Goal: Task Accomplishment & Management: Complete application form

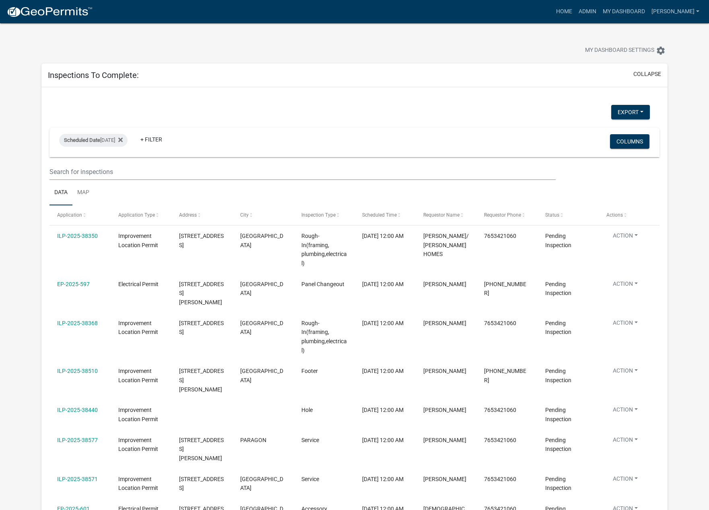
select select "1: 25"
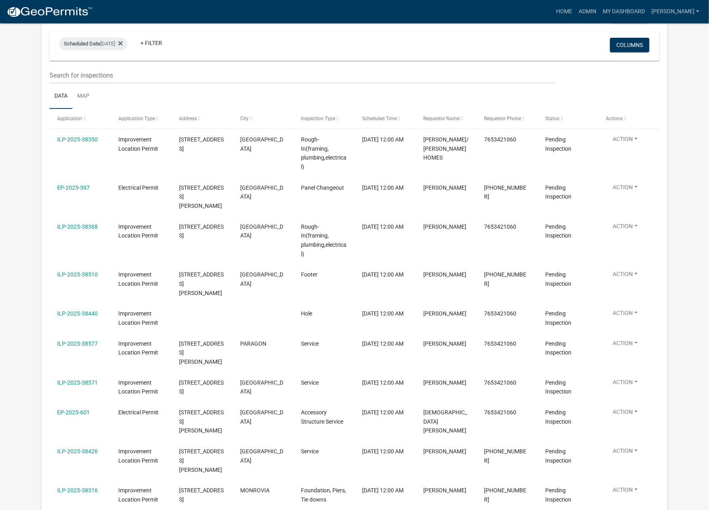
scroll to position [97, 0]
click at [82, 223] on link "ILP-2025-38368" at bounding box center [77, 226] width 41 height 6
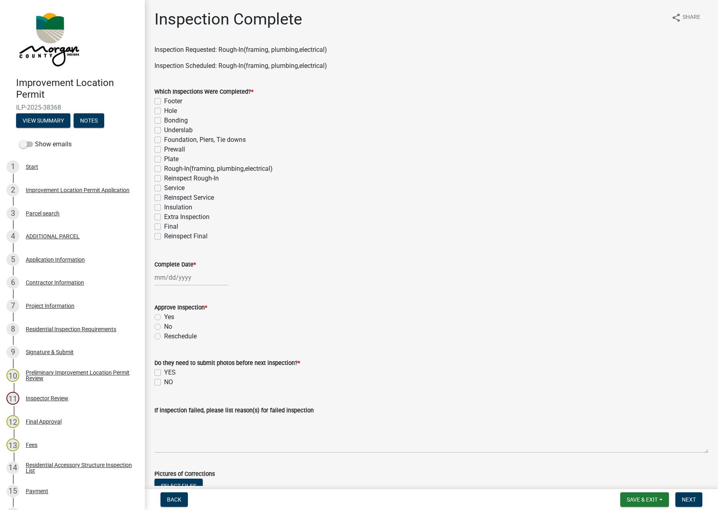
click at [164, 159] on label "Plate" at bounding box center [171, 159] width 14 height 10
click at [164, 159] on input "Plate" at bounding box center [166, 156] width 5 height 5
checkbox input "true"
checkbox input "false"
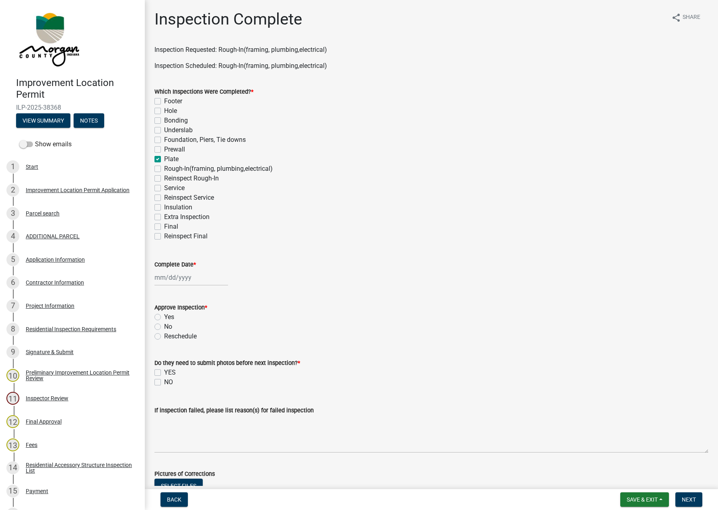
checkbox input "false"
checkbox input "true"
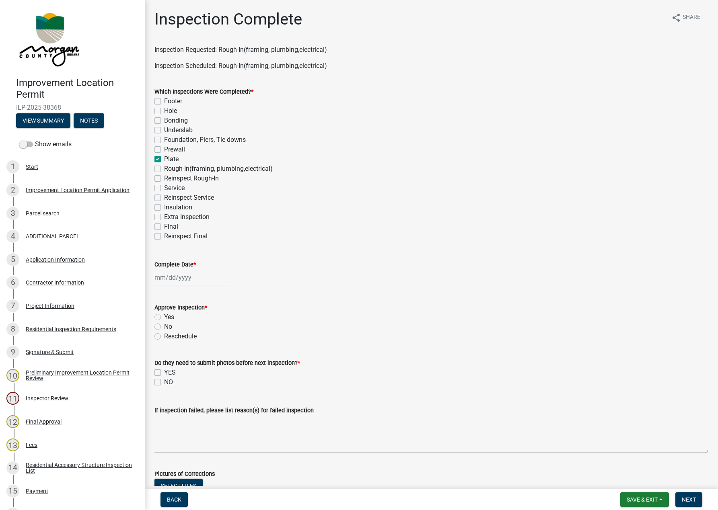
checkbox input "false"
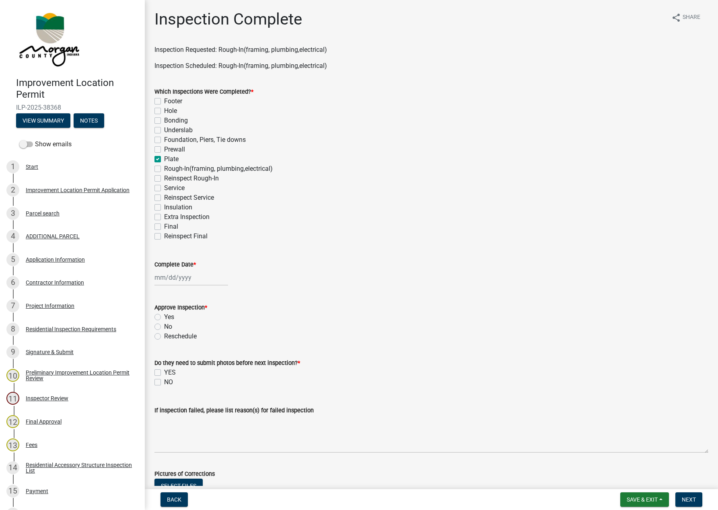
checkbox input "false"
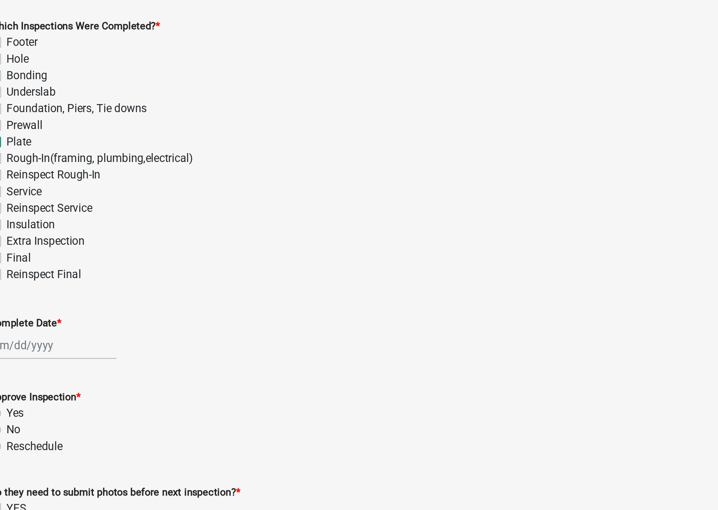
scroll to position [12, 0]
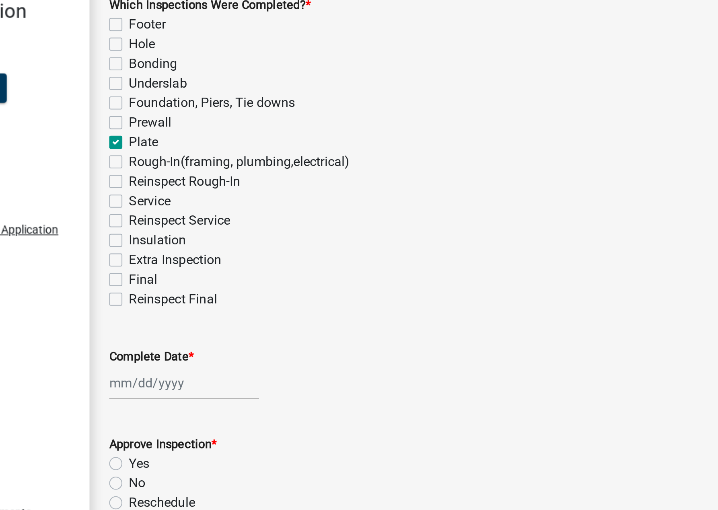
click at [164, 154] on label "Rough-In(framing, plumbing,electrical)" at bounding box center [218, 157] width 109 height 10
click at [164, 154] on input "Rough-In(framing, plumbing,electrical)" at bounding box center [166, 154] width 5 height 5
checkbox input "true"
checkbox input "false"
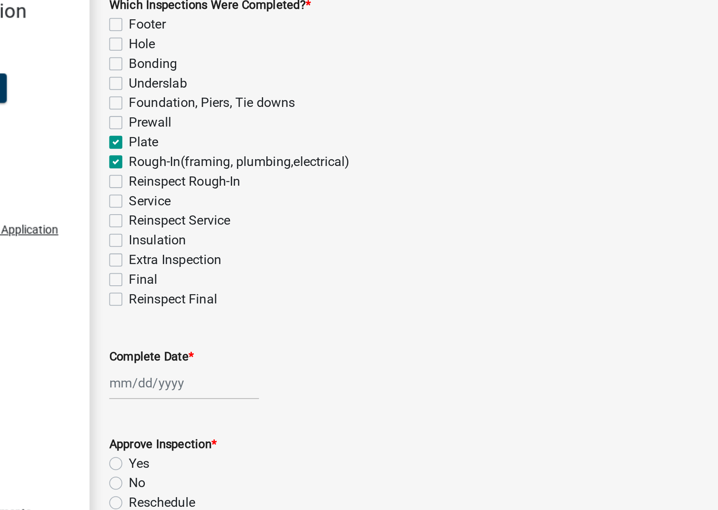
checkbox input "false"
checkbox input "true"
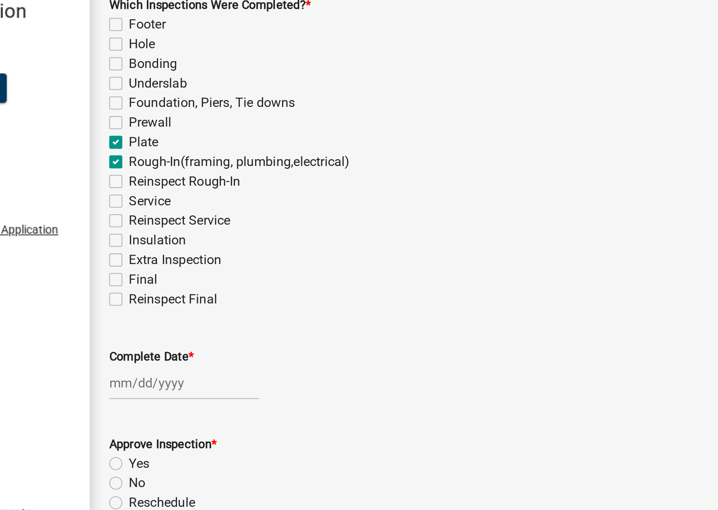
checkbox input "true"
checkbox input "false"
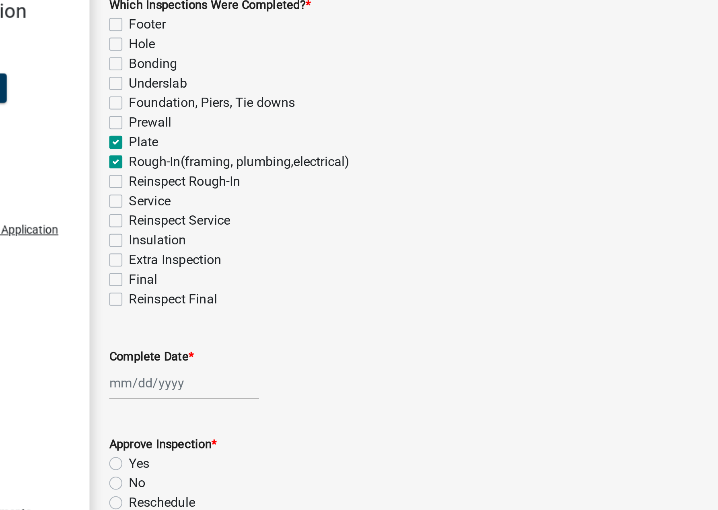
checkbox input "false"
click at [164, 144] on label "Plate" at bounding box center [171, 147] width 14 height 10
click at [164, 144] on input "Plate" at bounding box center [166, 144] width 5 height 5
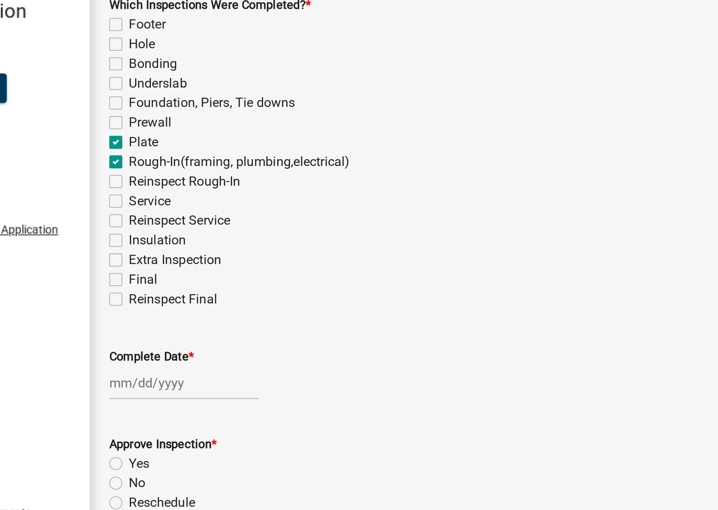
checkbox input "false"
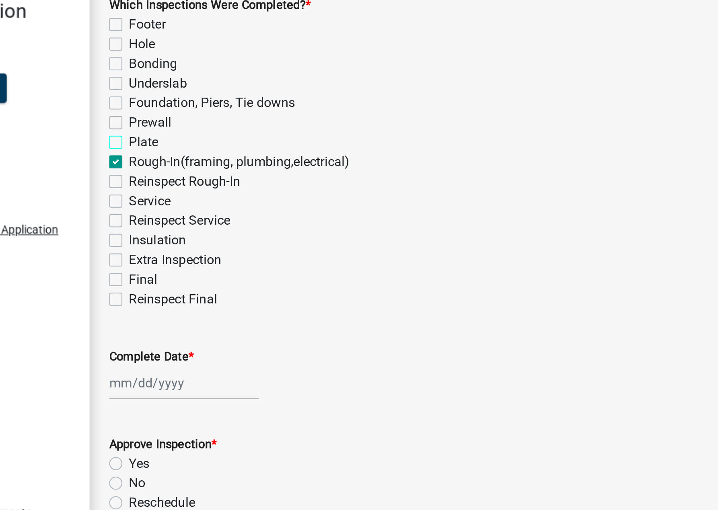
checkbox input "false"
checkbox input "true"
checkbox input "false"
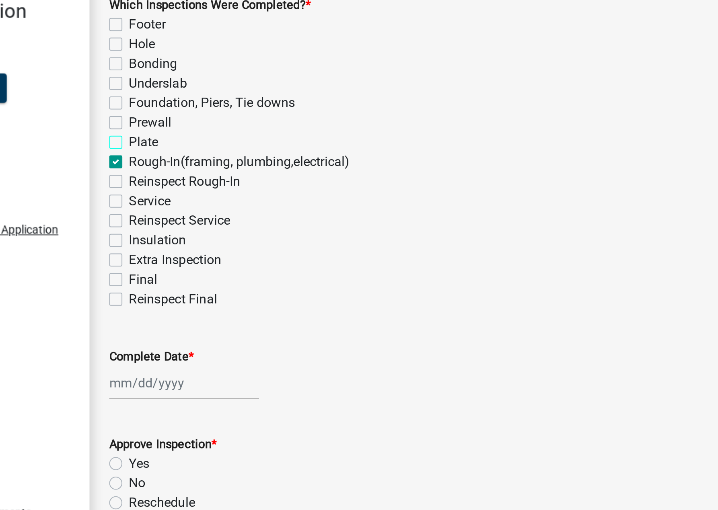
checkbox input "false"
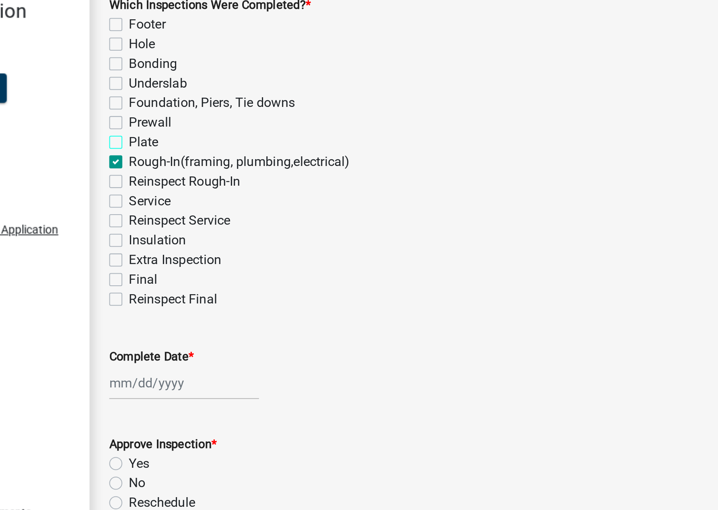
checkbox input "false"
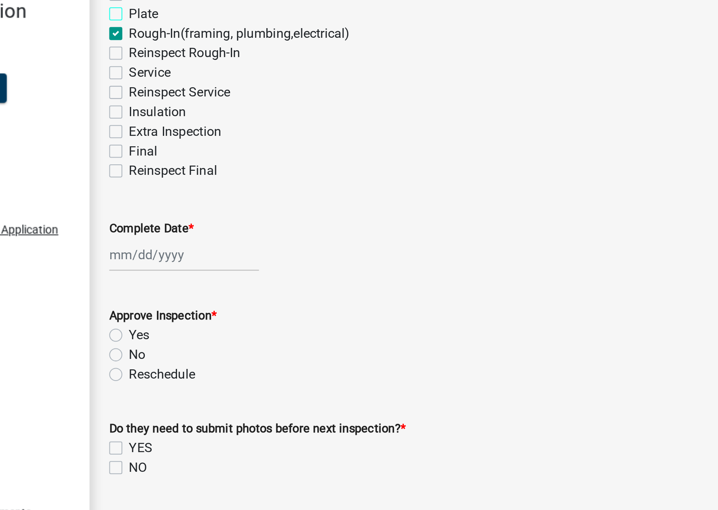
scroll to position [97, 0]
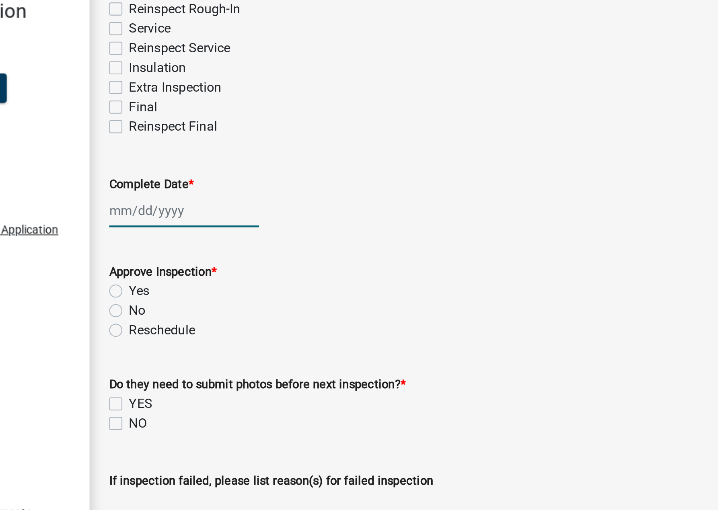
click at [177, 178] on div at bounding box center [191, 181] width 74 height 16
select select "9"
select select "2025"
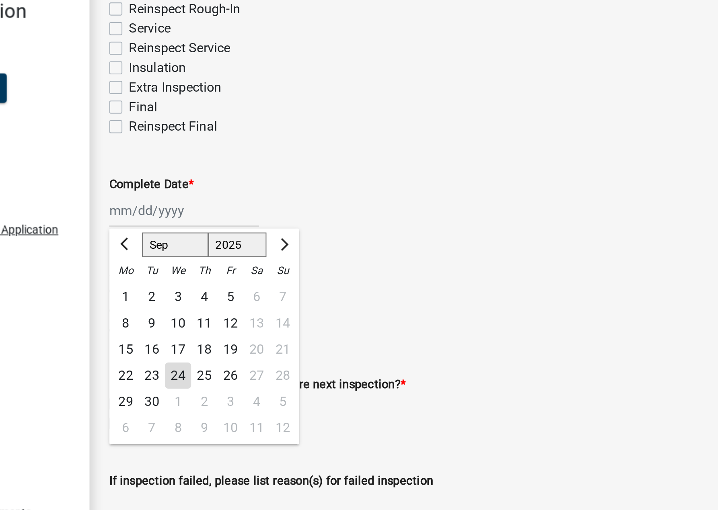
click at [187, 255] on div "17" at bounding box center [188, 249] width 13 height 13
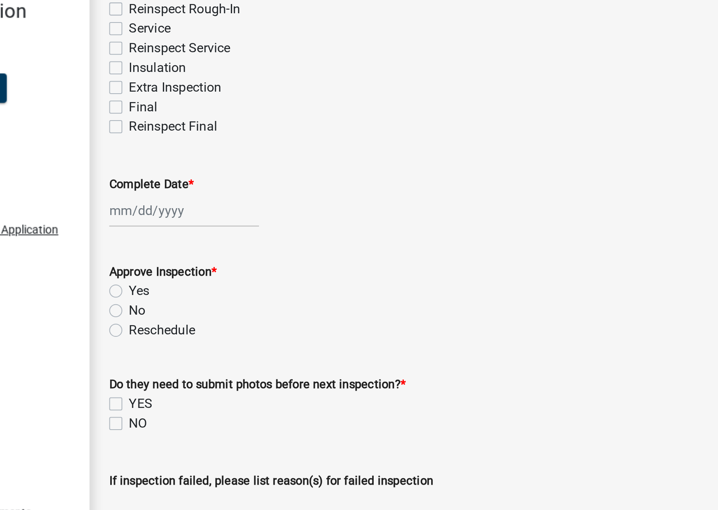
type input "[DATE]"
click at [179, 180] on div "[DATE]" at bounding box center [191, 181] width 74 height 16
select select "9"
select select "2025"
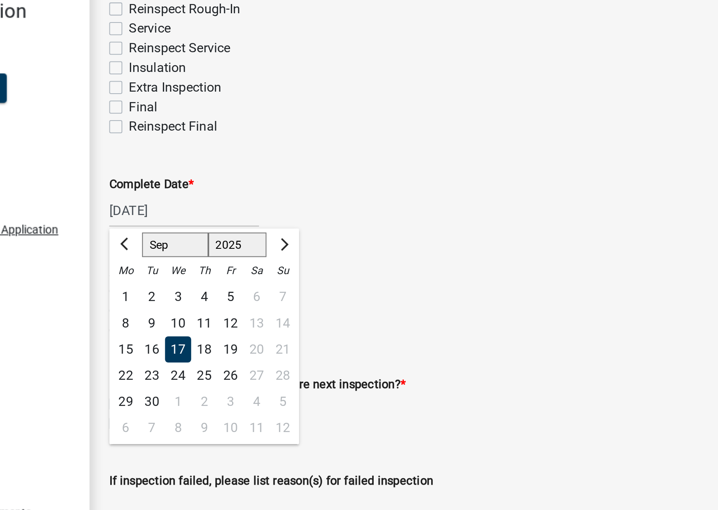
click at [187, 263] on div "24" at bounding box center [188, 262] width 13 height 13
type input "[DATE]"
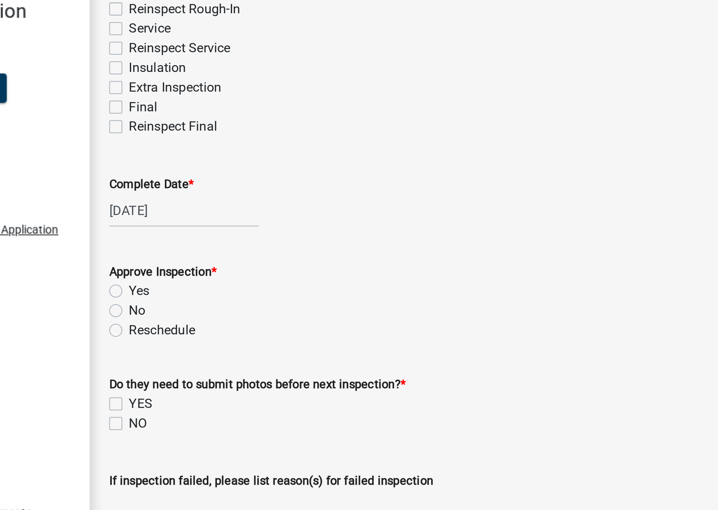
click at [164, 218] on label "Yes" at bounding box center [169, 221] width 10 height 10
click at [164, 218] on input "Yes" at bounding box center [166, 218] width 5 height 5
radio input "true"
click at [164, 284] on label "NO" at bounding box center [168, 286] width 9 height 10
click at [164, 284] on input "NO" at bounding box center [166, 283] width 5 height 5
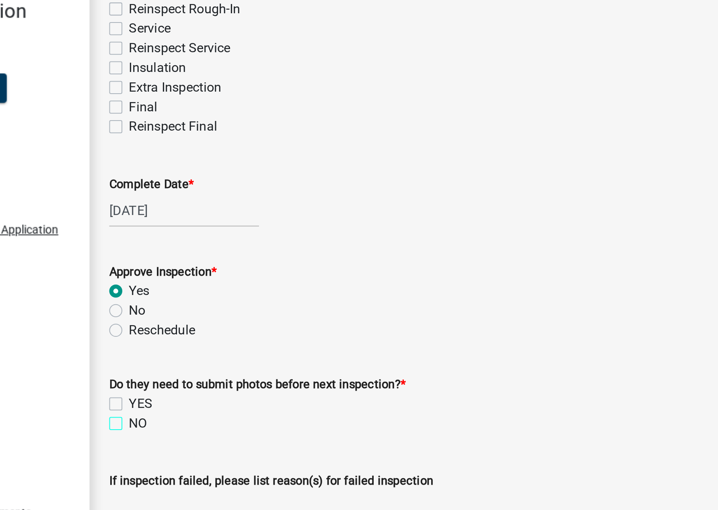
checkbox input "true"
checkbox input "false"
checkbox input "true"
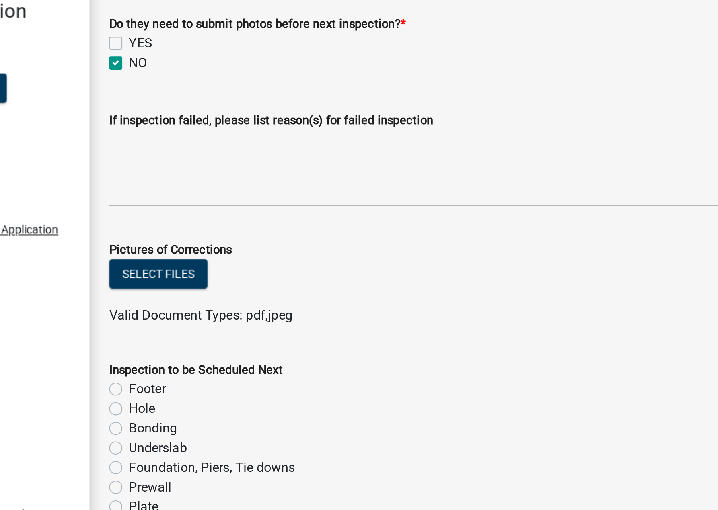
scroll to position [300, 0]
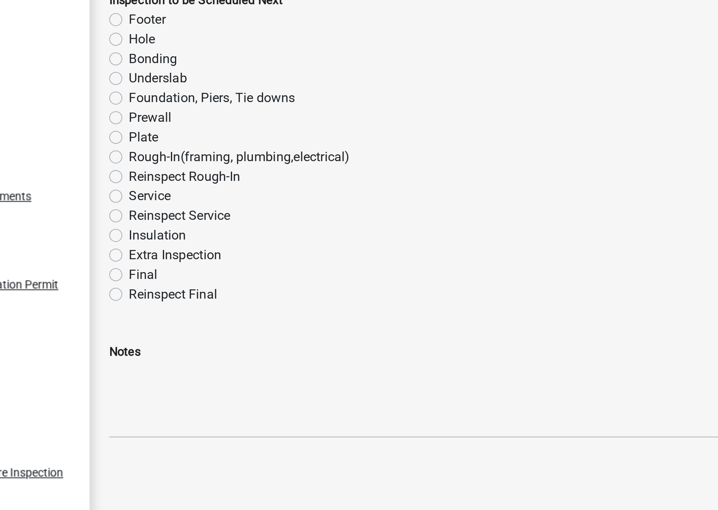
click at [164, 346] on label "Insulation" at bounding box center [178, 349] width 28 height 10
click at [164, 346] on input "Insulation" at bounding box center [166, 346] width 5 height 5
radio input "true"
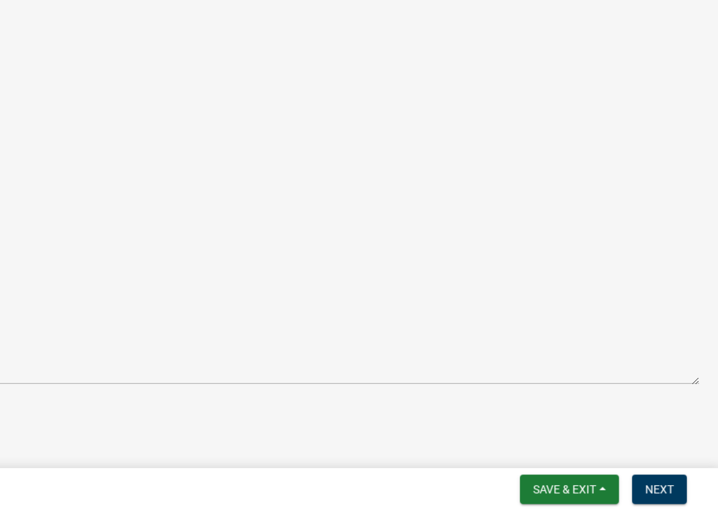
scroll to position [0, 0]
click at [685, 497] on span "Next" at bounding box center [689, 500] width 14 height 6
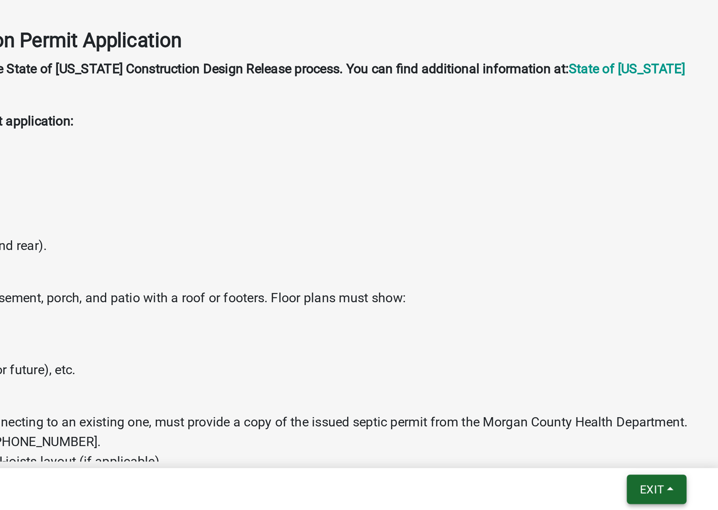
click at [679, 502] on span "Exit" at bounding box center [685, 500] width 12 height 6
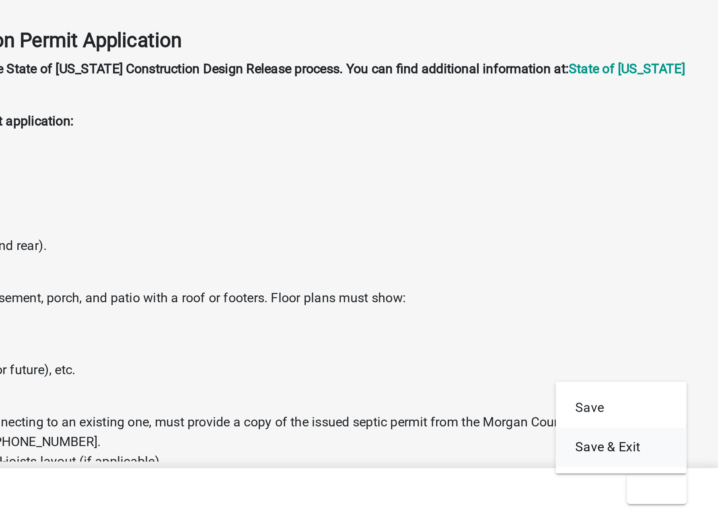
click at [662, 477] on button "Save & Exit" at bounding box center [670, 479] width 64 height 19
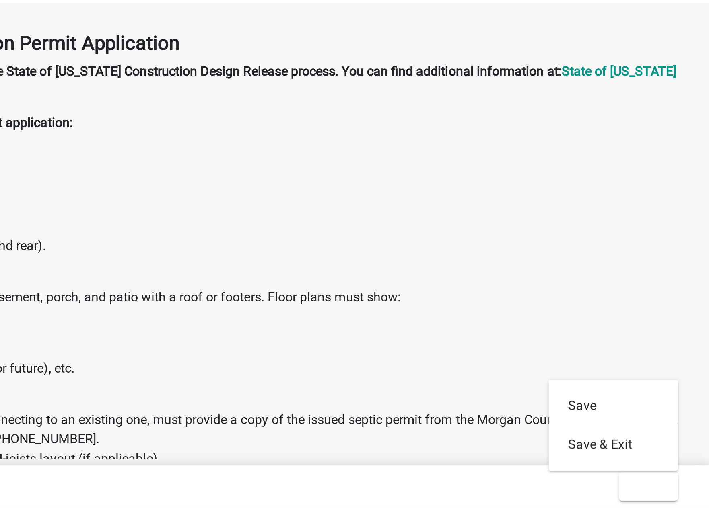
scroll to position [24, 0]
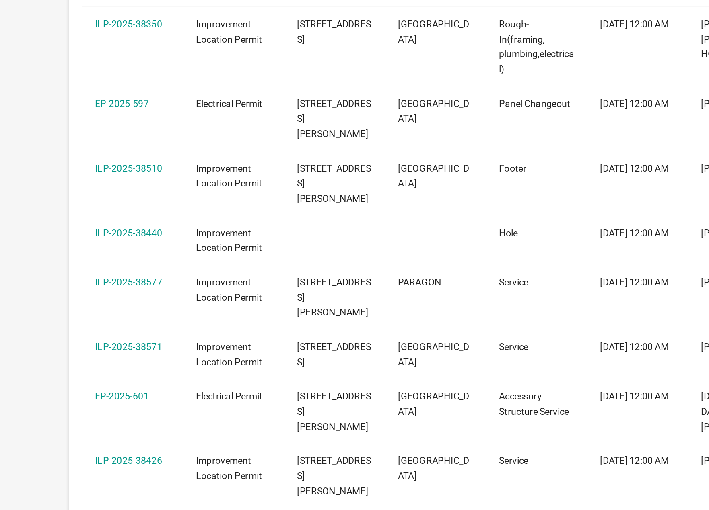
scroll to position [41, 0]
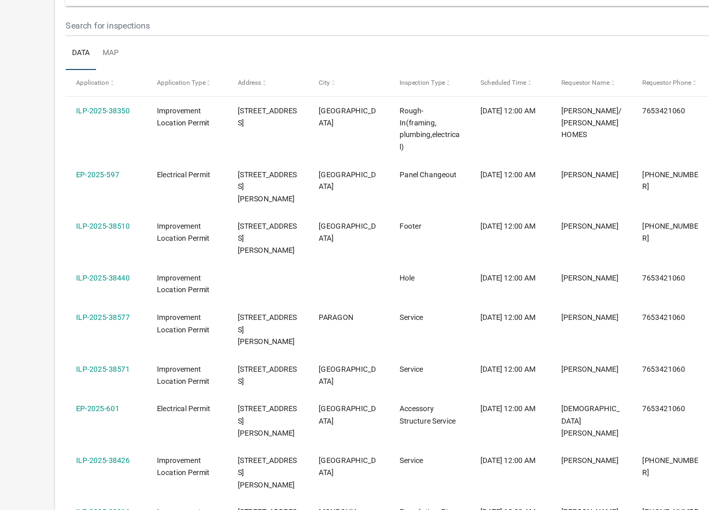
select select "1: 25"
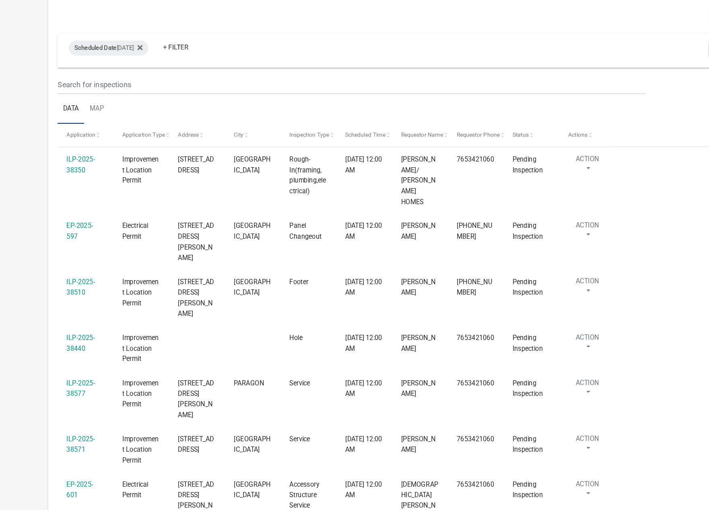
scroll to position [28, 0]
